Goal: Task Accomplishment & Management: Use online tool/utility

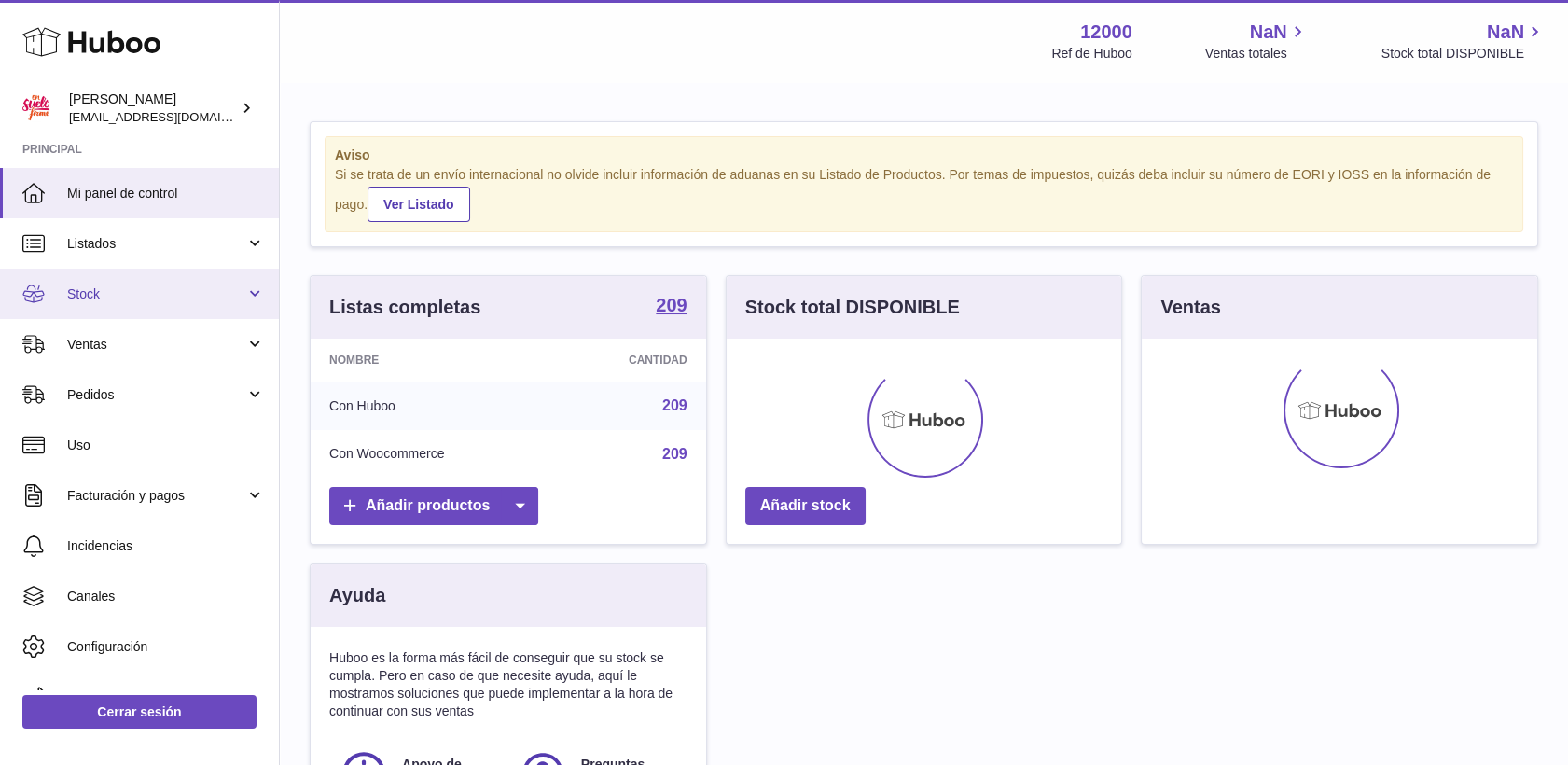
click at [106, 283] on link "Stock" at bounding box center [139, 293] width 278 height 50
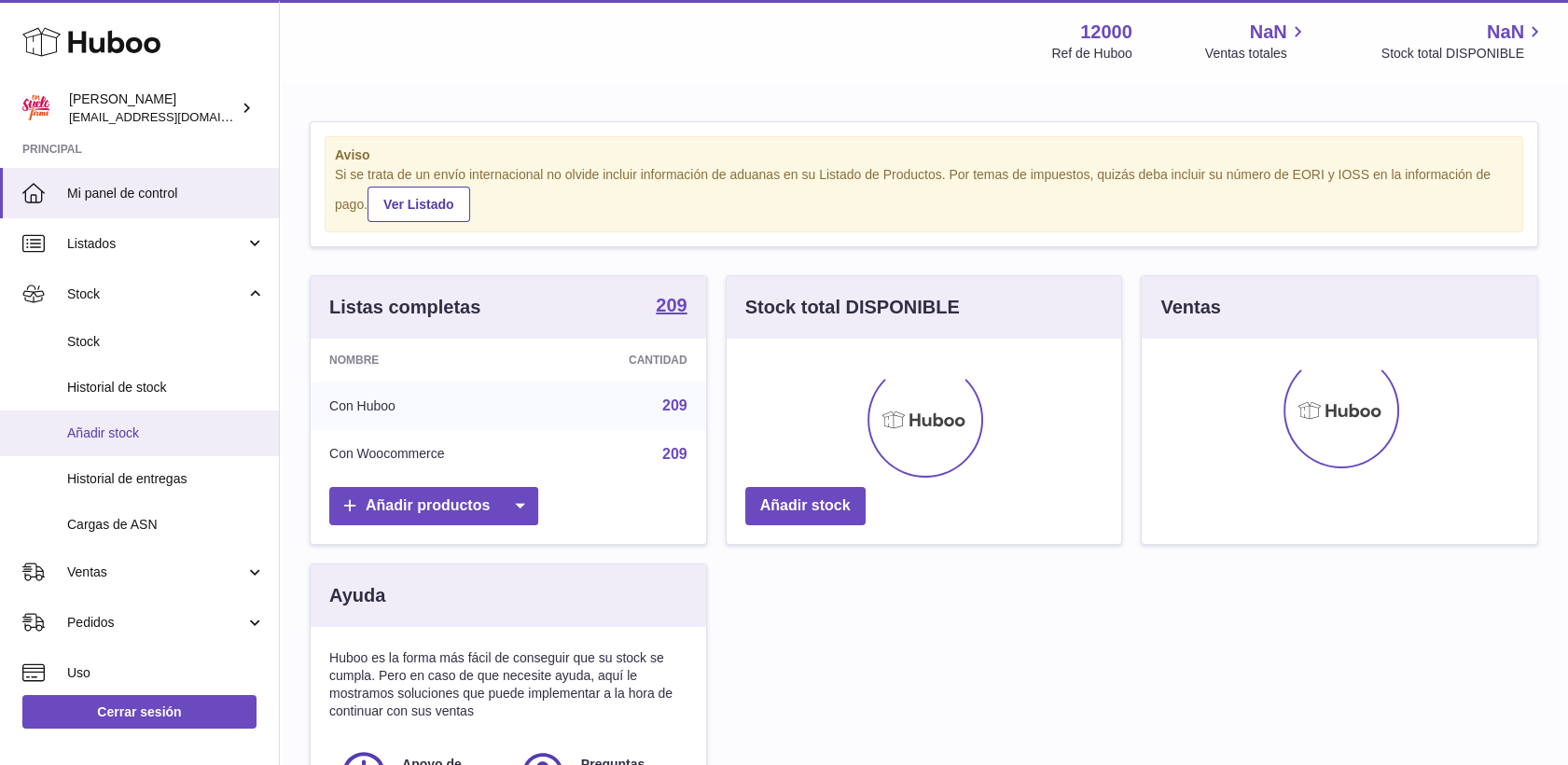
click at [137, 431] on span "Añadir stock" at bounding box center [166, 432] width 198 height 18
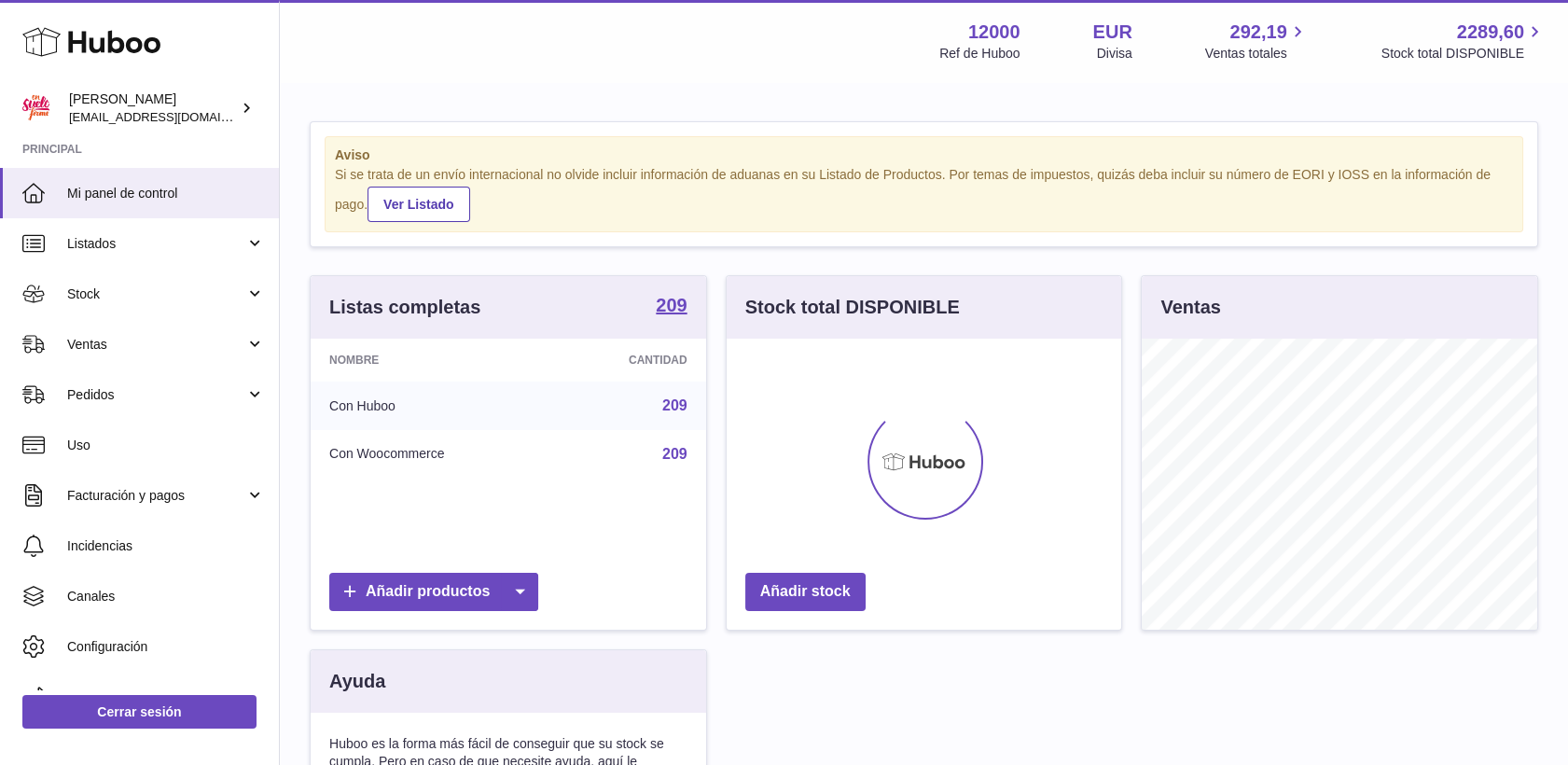
scroll to position [290, 395]
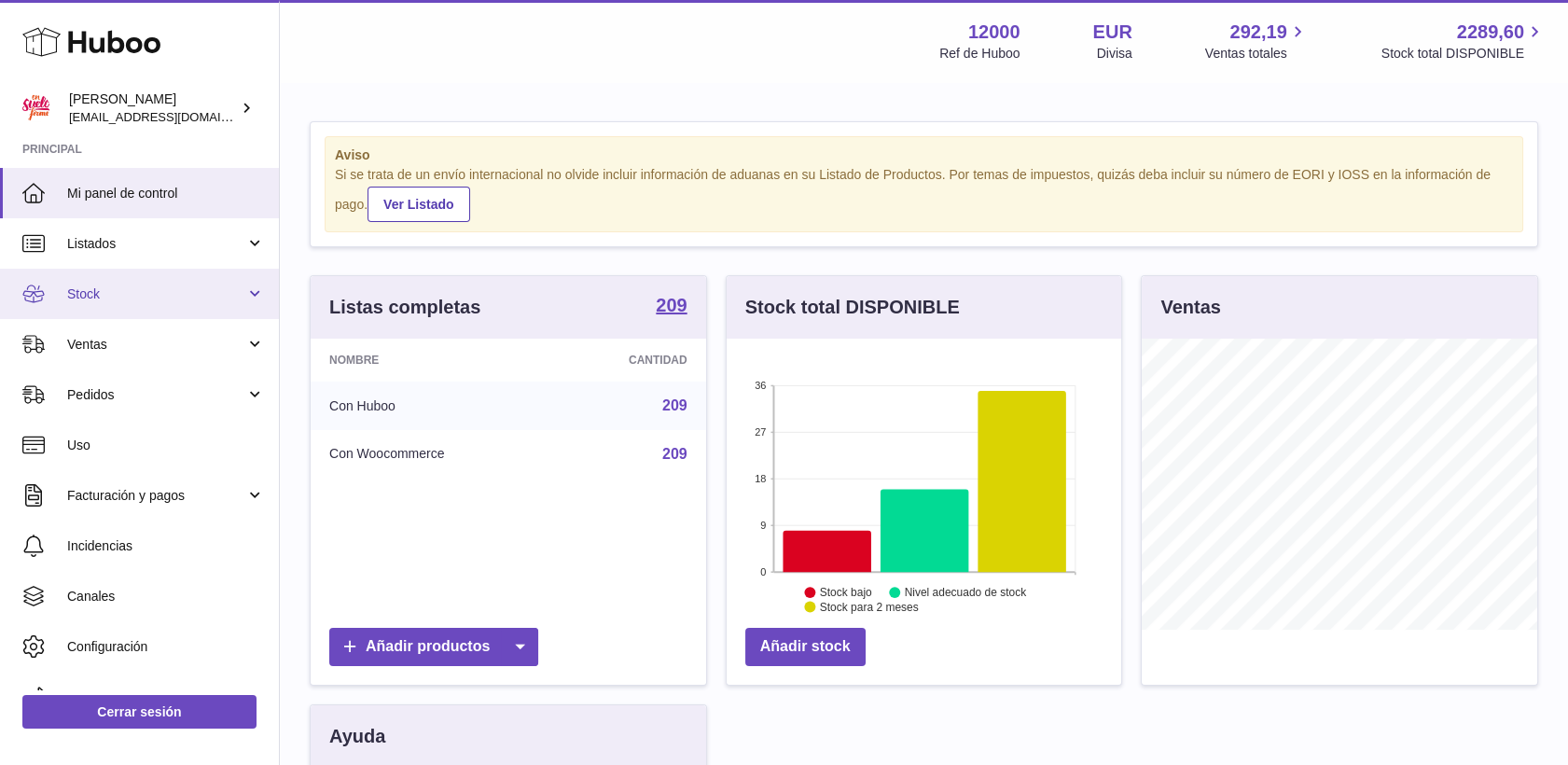
click at [100, 291] on span "Stock" at bounding box center [156, 293] width 178 height 18
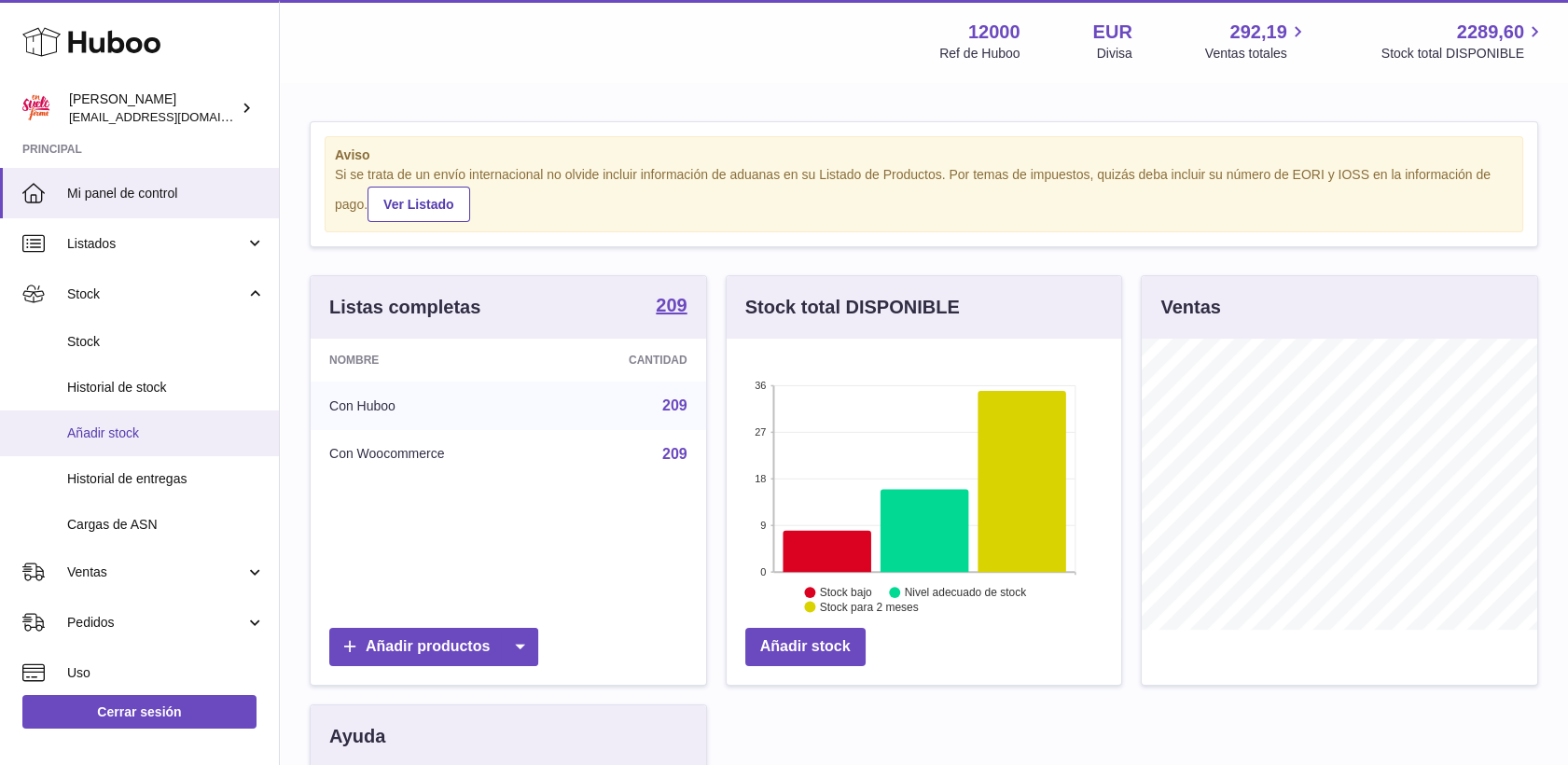
click at [118, 432] on span "Añadir stock" at bounding box center [166, 432] width 198 height 18
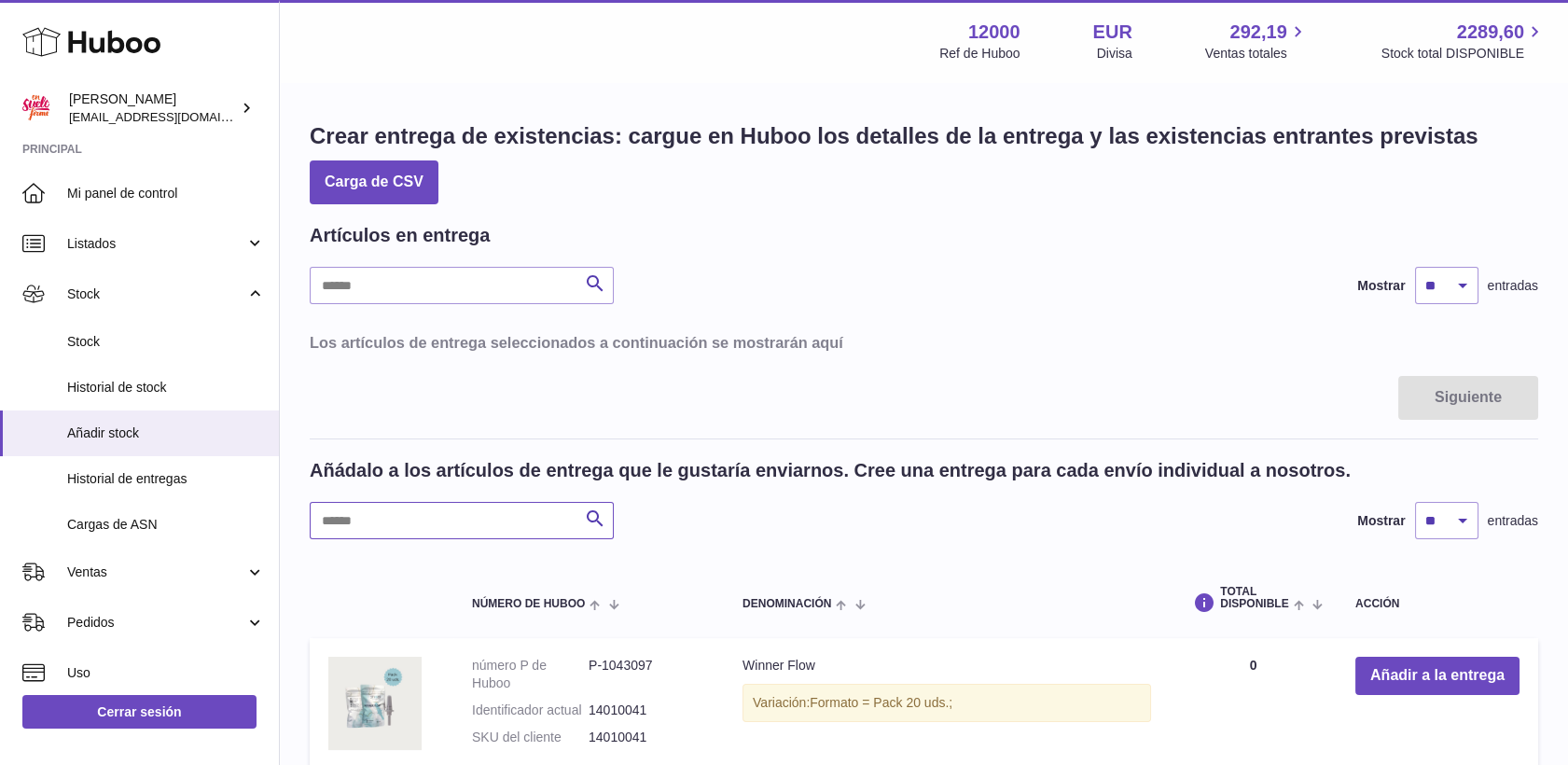
click at [481, 528] on input "text" at bounding box center [461, 520] width 304 height 37
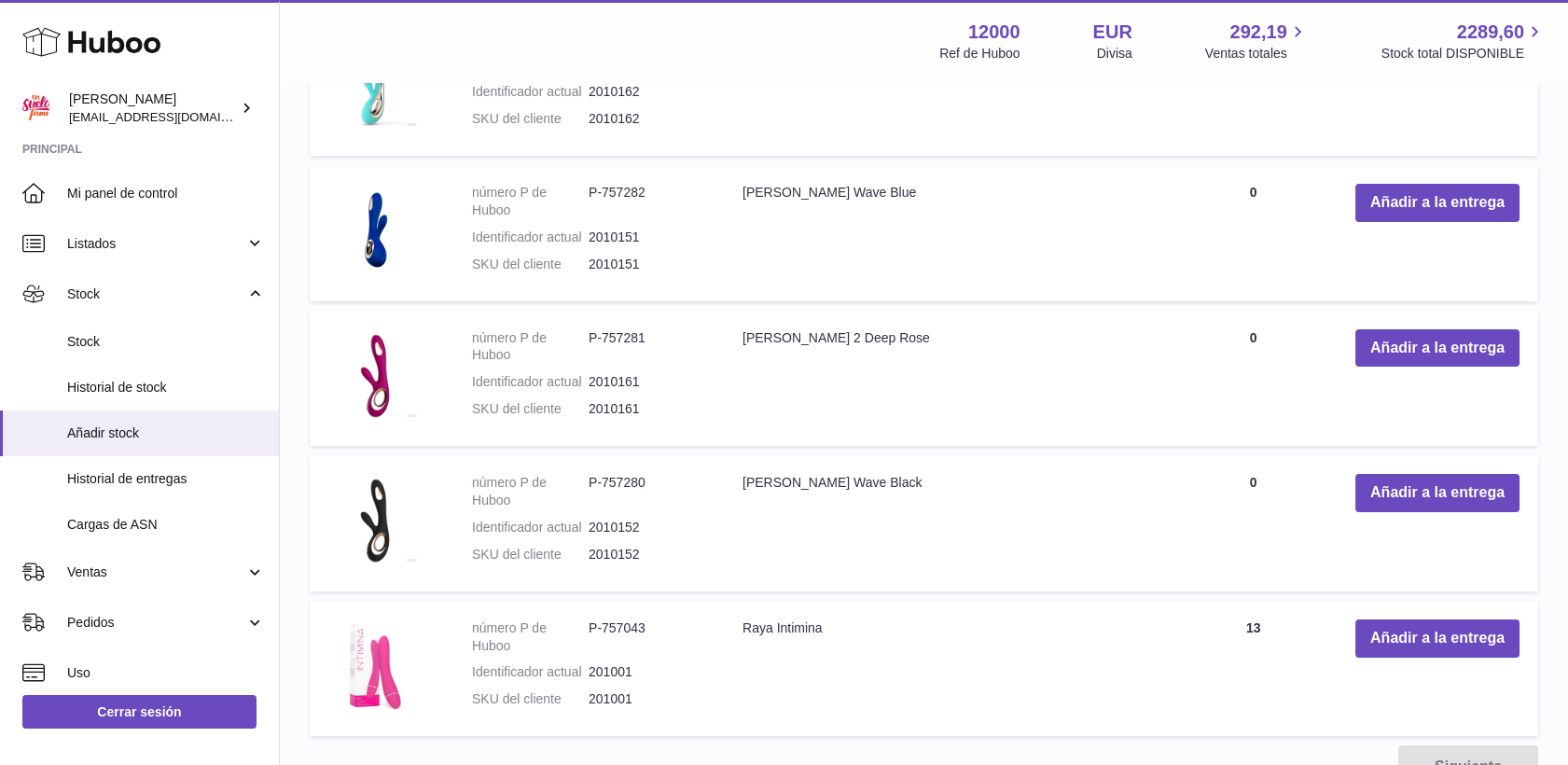
scroll to position [786, 0]
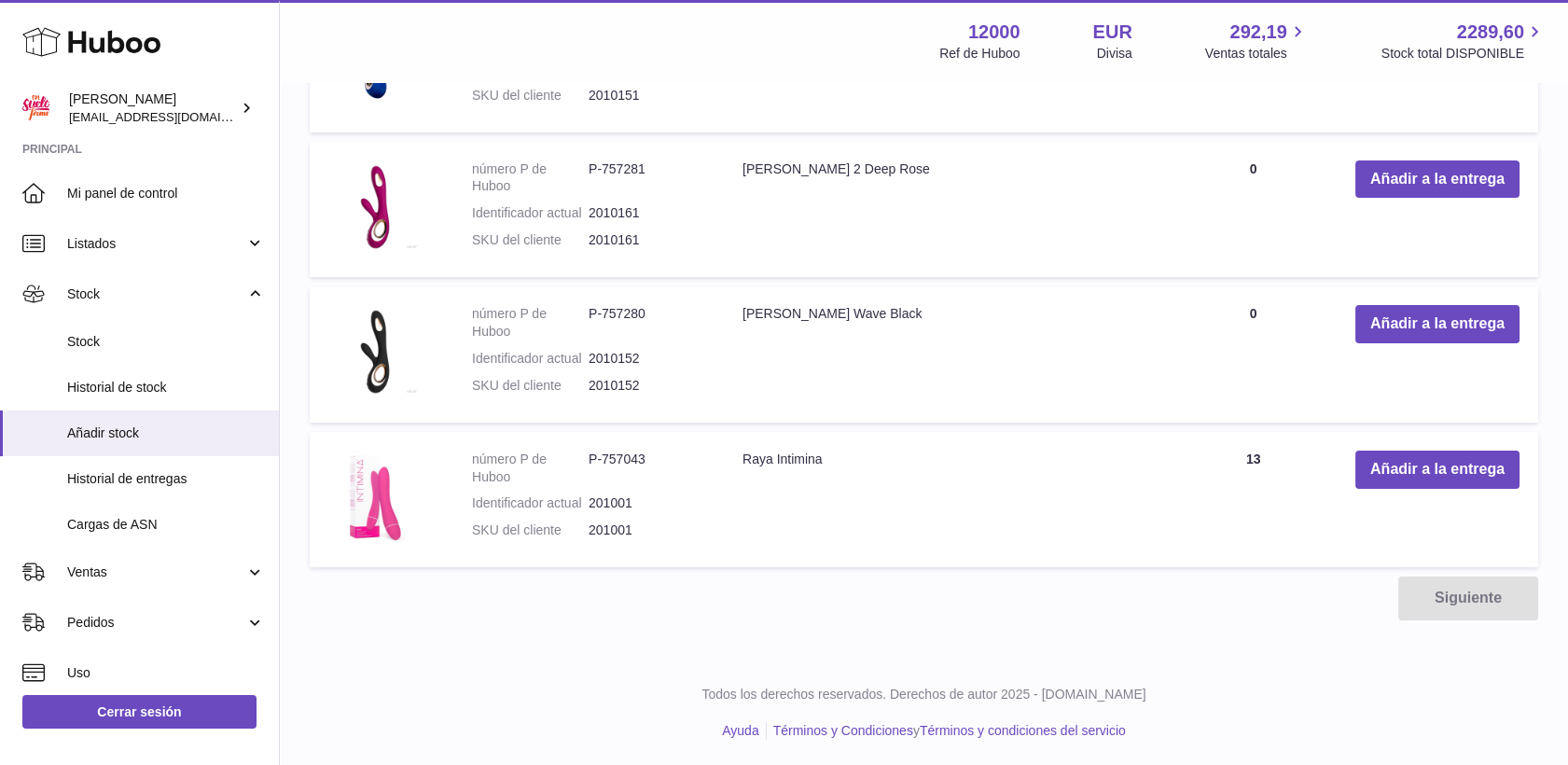
type input "****"
drag, startPoint x: 655, startPoint y: 454, endPoint x: 584, endPoint y: 453, distance: 71.0
click at [584, 453] on dl "número P de Huboo P-757043 Identificador actual 201001 SKU del cliente 201001" at bounding box center [589, 500] width 234 height 99
drag, startPoint x: 584, startPoint y: 453, endPoint x: 605, endPoint y: 450, distance: 21.2
copy dl "Huboo P-757043"
